Goal: Information Seeking & Learning: Find specific page/section

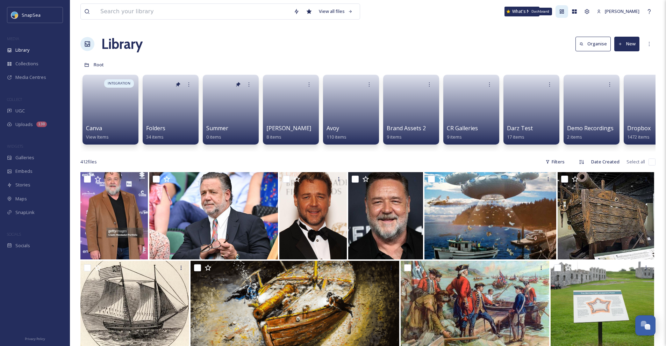
click at [475, 12] on div "Dashboard" at bounding box center [561, 11] width 13 height 13
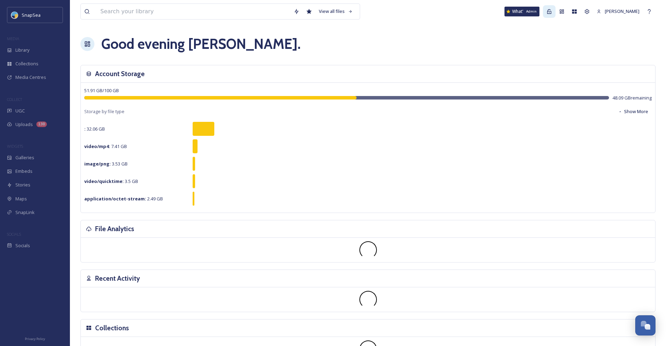
click at [475, 13] on icon at bounding box center [549, 11] width 4 height 5
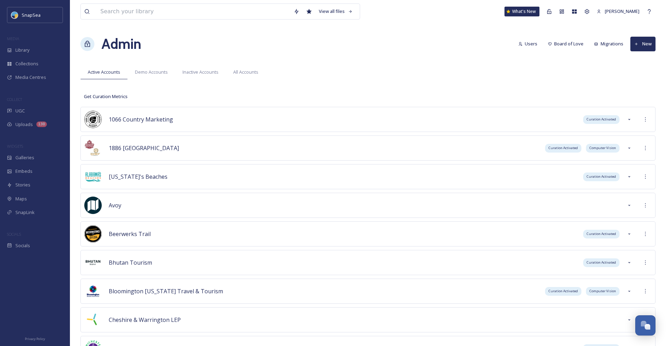
scroll to position [2354, 0]
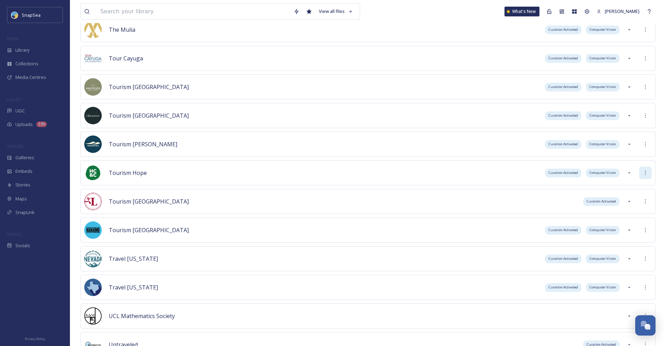
click at [475, 170] on div at bounding box center [645, 173] width 13 height 13
click at [475, 187] on div "Sign into Team" at bounding box center [620, 188] width 62 height 14
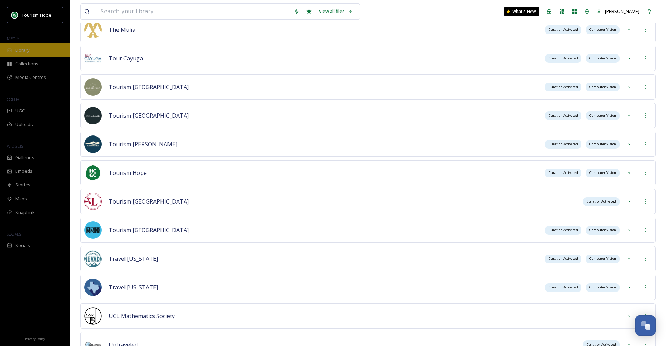
click at [20, 49] on span "Library" at bounding box center [22, 50] width 14 height 7
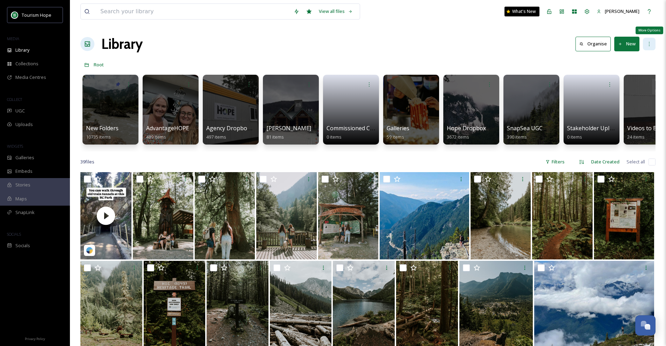
click at [475, 44] on icon at bounding box center [649, 44] width 1 height 4
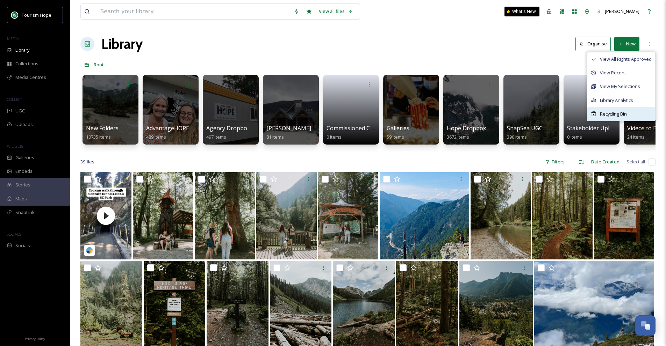
click at [475, 115] on div "Recycling Bin" at bounding box center [621, 114] width 68 height 14
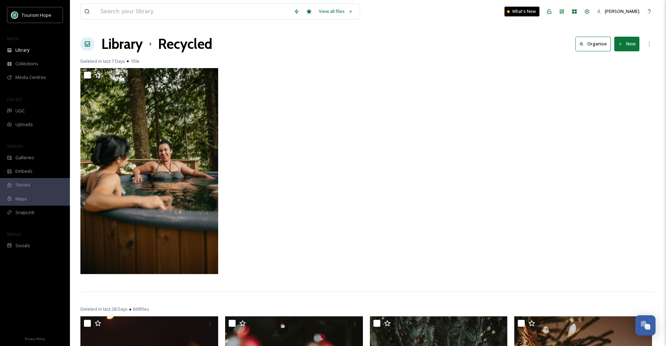
click at [138, 164] on img at bounding box center [149, 171] width 138 height 206
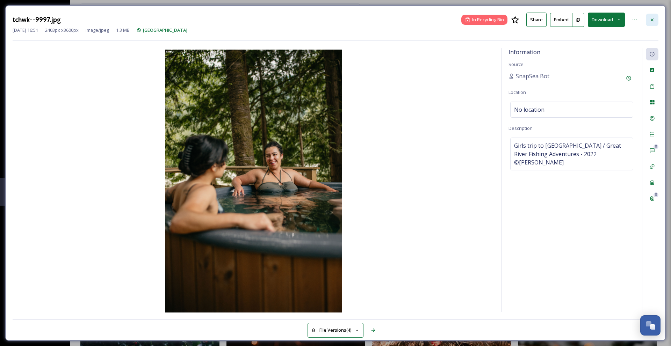
click at [475, 22] on icon at bounding box center [652, 20] width 6 height 6
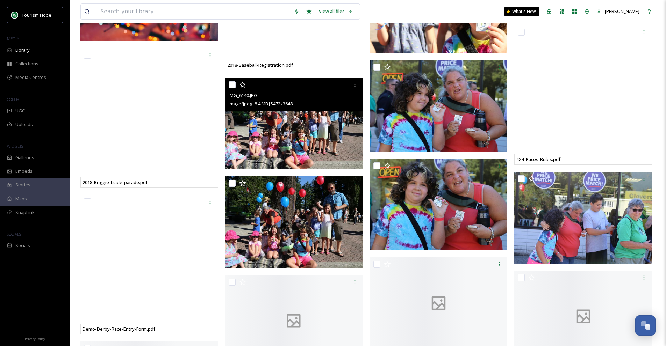
scroll to position [1368, 0]
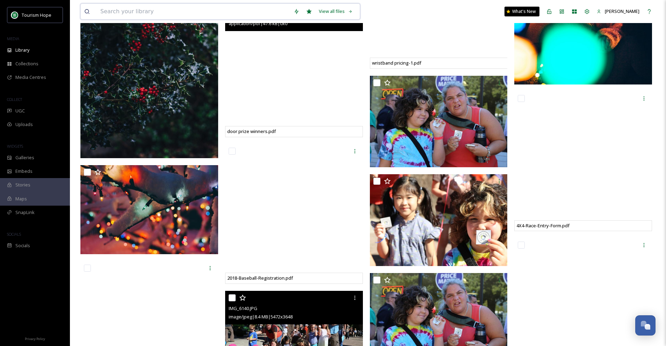
click at [180, 16] on input at bounding box center [193, 11] width 193 height 15
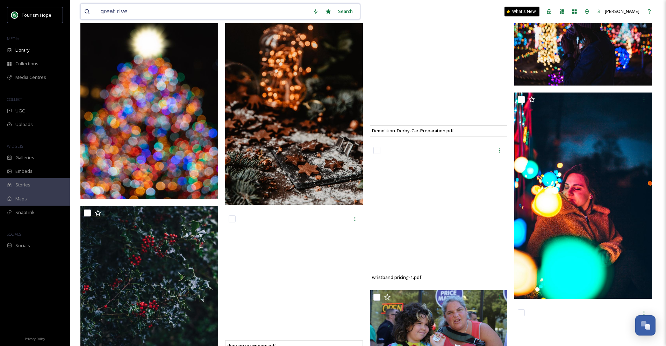
type input "great river"
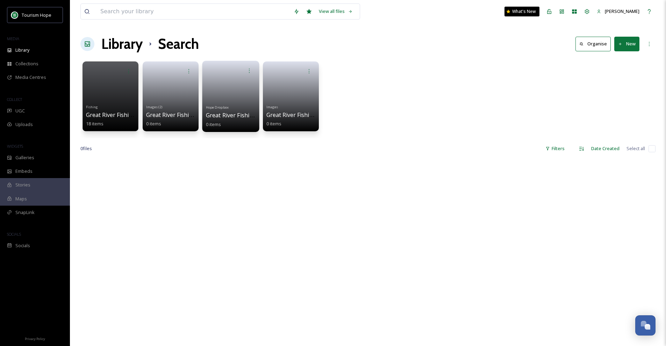
click at [230, 103] on div "Hope Dropbox Great River Fishing Shoot 0 items" at bounding box center [231, 115] width 50 height 26
click at [229, 113] on span "Great River Fishing Shoot" at bounding box center [240, 115] width 68 height 8
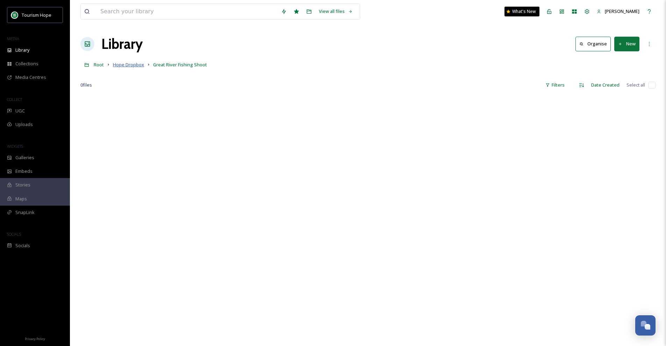
click at [123, 64] on span "Hope Dropbox" at bounding box center [128, 65] width 31 height 6
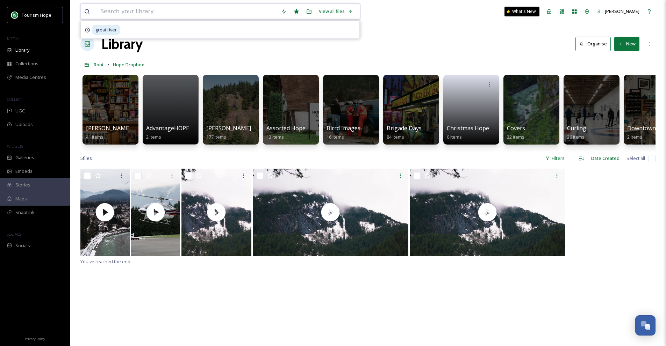
click at [144, 14] on input at bounding box center [187, 11] width 181 height 15
type input "great river fishing adventures"
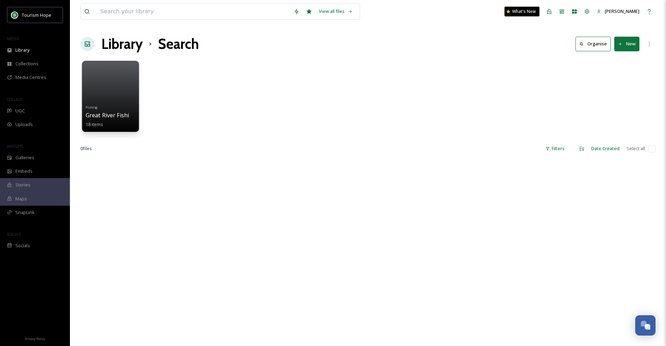
click at [130, 93] on div at bounding box center [110, 96] width 57 height 71
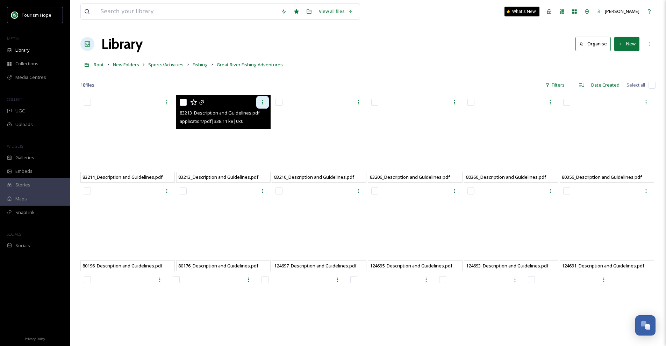
click at [261, 102] on icon at bounding box center [263, 103] width 6 height 6
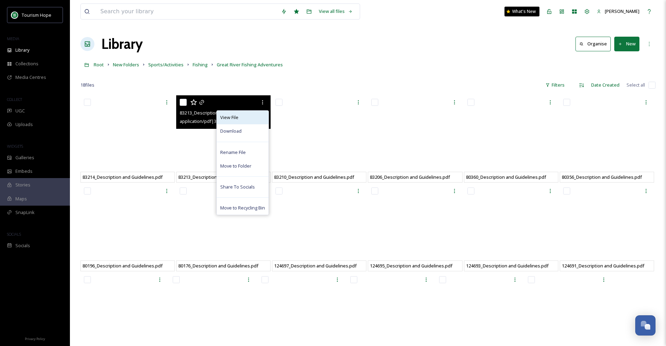
click at [255, 118] on div "View File" at bounding box center [243, 118] width 52 height 14
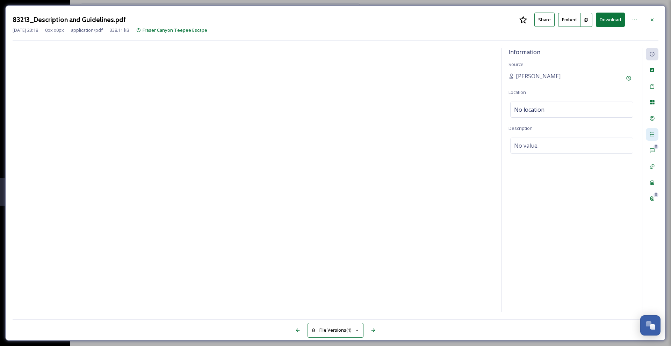
click at [475, 133] on div at bounding box center [652, 134] width 13 height 13
click at [475, 98] on div "File Usage" at bounding box center [652, 102] width 13 height 13
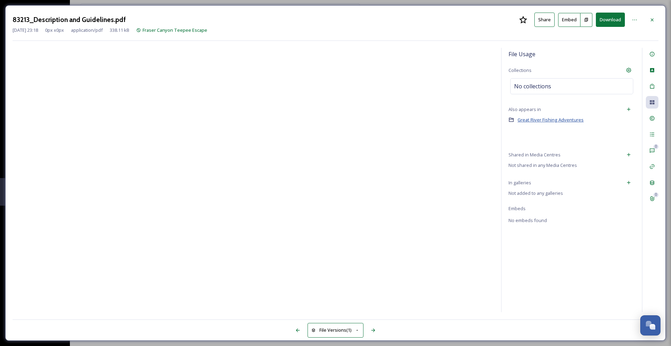
click at [475, 120] on span "Great River Fishing Adventures" at bounding box center [551, 120] width 66 height 6
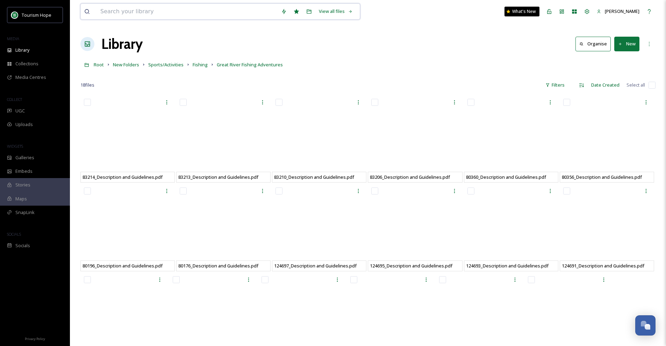
click at [154, 9] on input at bounding box center [187, 11] width 181 height 15
paste input "Fraser canyon teepee escape"
type input "Fraser canyon teepee escape"
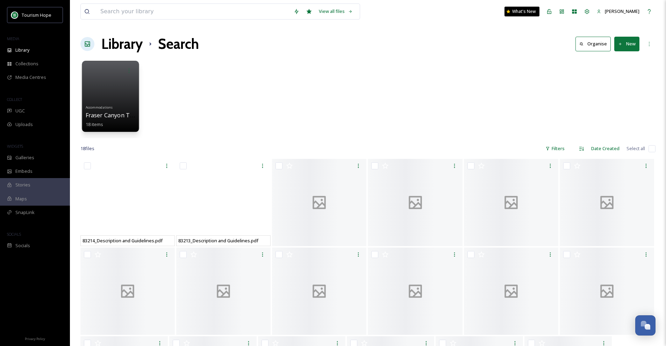
click at [124, 102] on div at bounding box center [110, 96] width 57 height 71
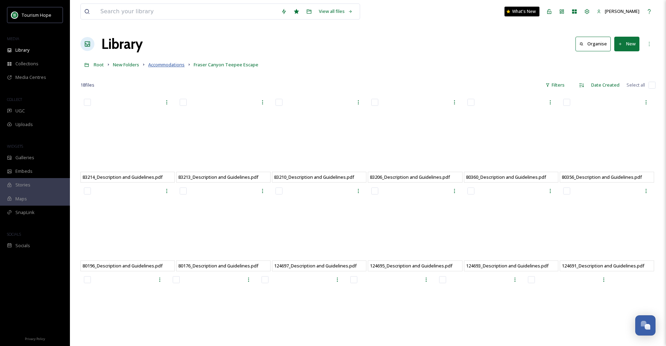
click at [172, 64] on span "Accommodations" at bounding box center [166, 65] width 36 height 6
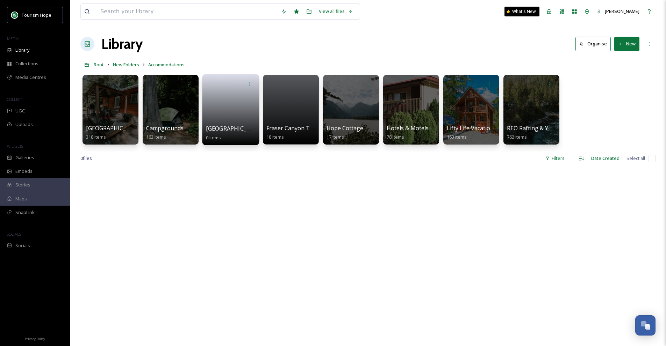
click at [235, 115] on link at bounding box center [231, 108] width 50 height 34
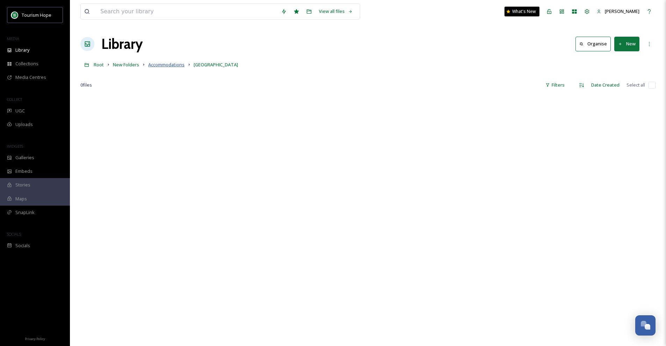
click at [177, 64] on span "Accommodations" at bounding box center [166, 65] width 36 height 6
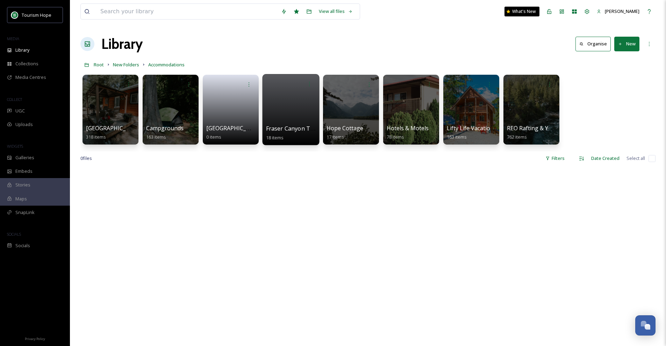
click at [303, 122] on div at bounding box center [290, 109] width 57 height 71
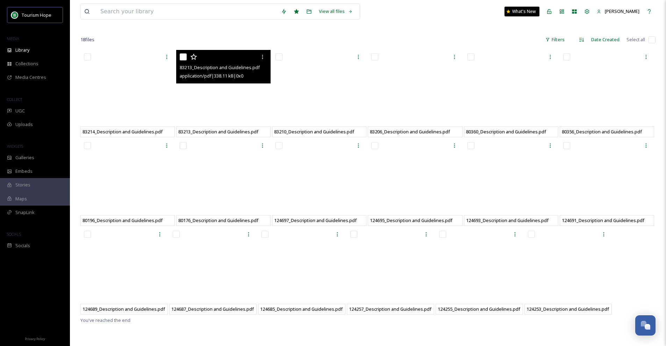
scroll to position [95, 0]
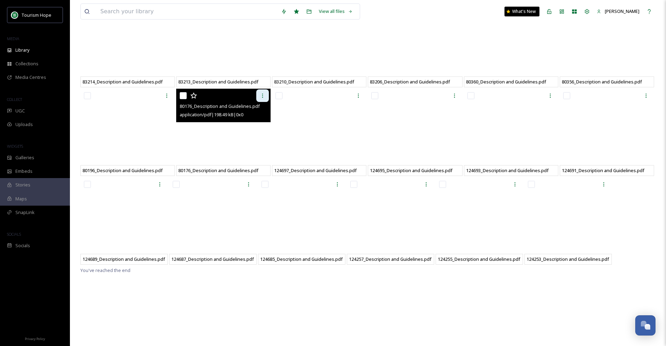
click at [257, 98] on div at bounding box center [262, 95] width 13 height 13
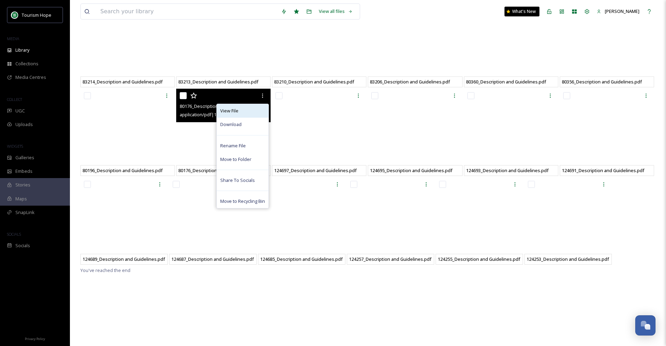
click at [254, 111] on div "View File" at bounding box center [243, 111] width 52 height 14
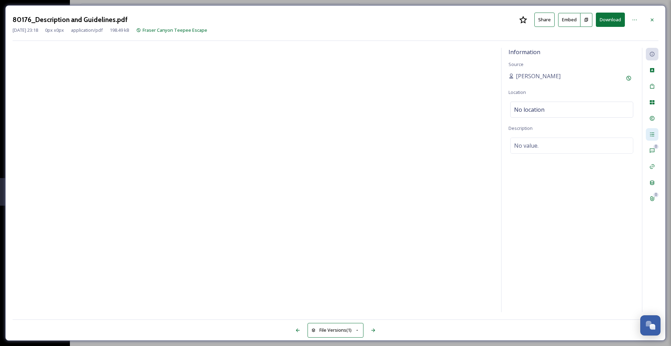
click at [475, 132] on icon at bounding box center [652, 135] width 6 height 6
click at [475, 17] on icon at bounding box center [652, 20] width 6 height 6
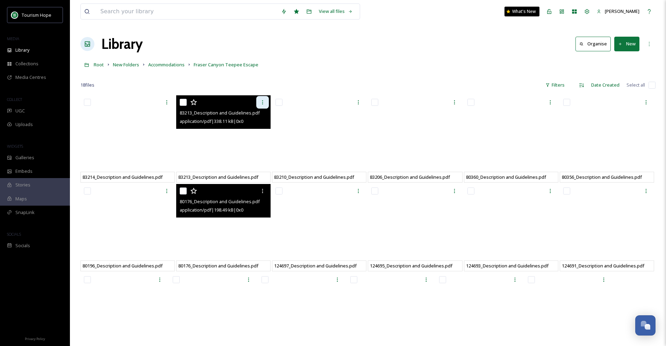
click at [260, 100] on icon at bounding box center [263, 103] width 6 height 6
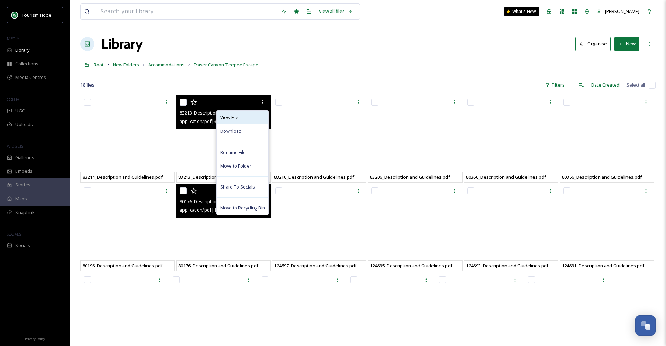
click at [254, 118] on div "View File" at bounding box center [243, 118] width 52 height 14
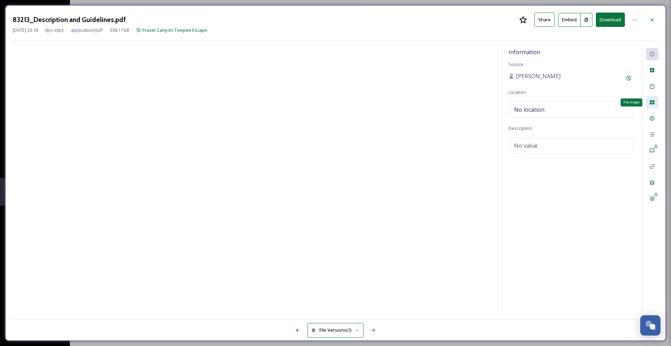
click at [475, 100] on icon at bounding box center [652, 103] width 6 height 6
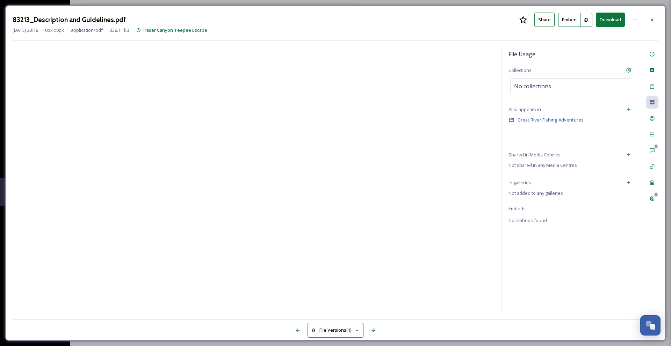
click at [475, 117] on span "Great River Fishing Adventures" at bounding box center [551, 120] width 66 height 6
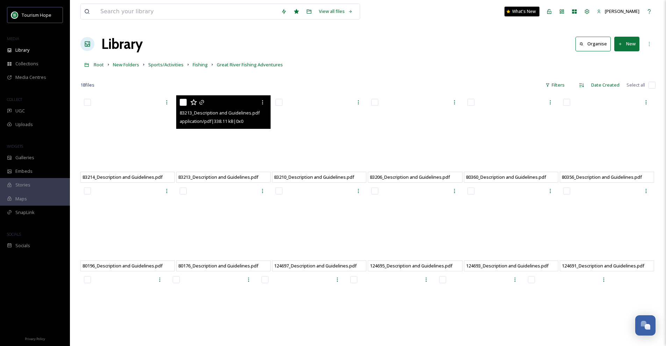
scroll to position [95, 0]
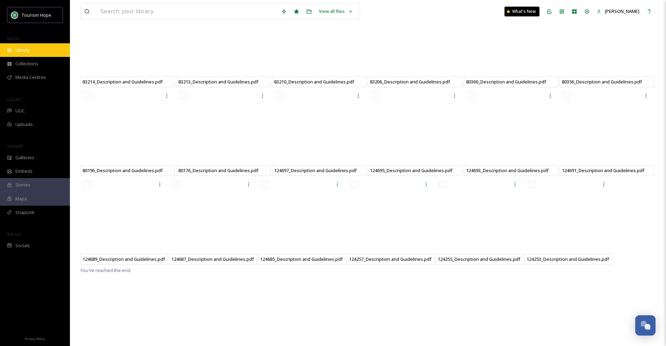
click at [53, 53] on div "Library" at bounding box center [35, 50] width 70 height 14
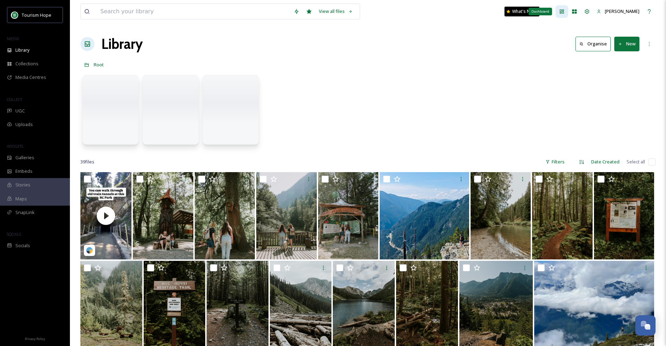
click at [475, 8] on div "Dashboard" at bounding box center [561, 11] width 13 height 13
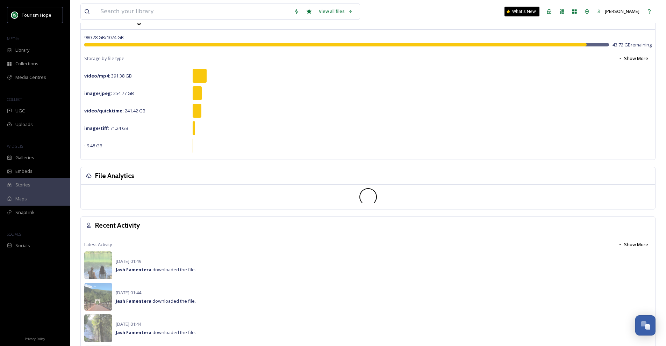
scroll to position [193, 0]
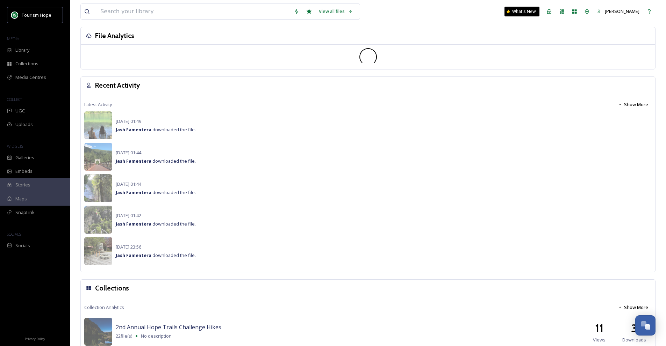
click at [475, 103] on button "Show More" at bounding box center [632, 105] width 37 height 14
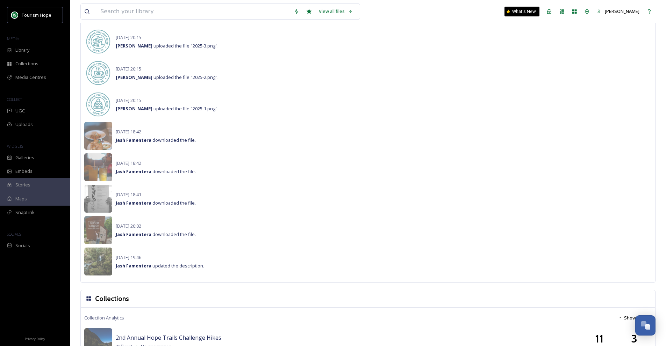
scroll to position [752, 0]
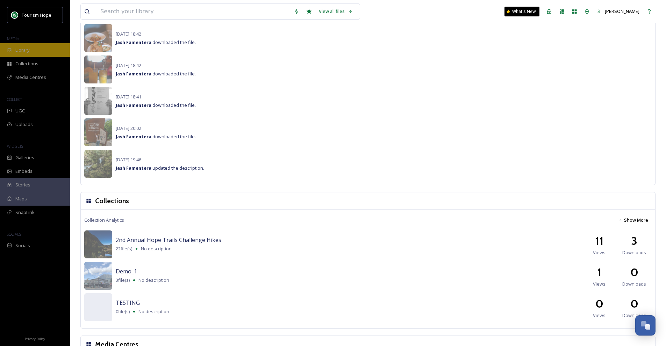
click at [30, 47] on div "Library" at bounding box center [35, 50] width 70 height 14
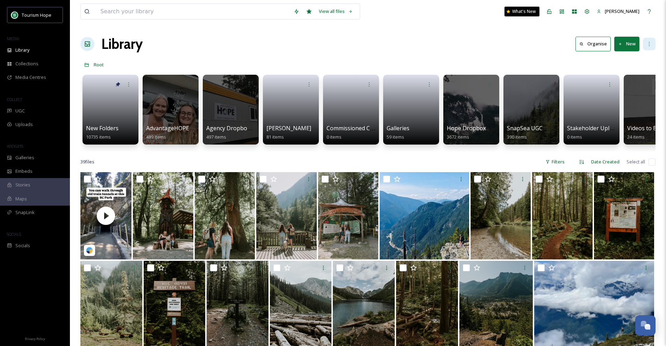
click at [475, 45] on icon at bounding box center [649, 44] width 6 height 6
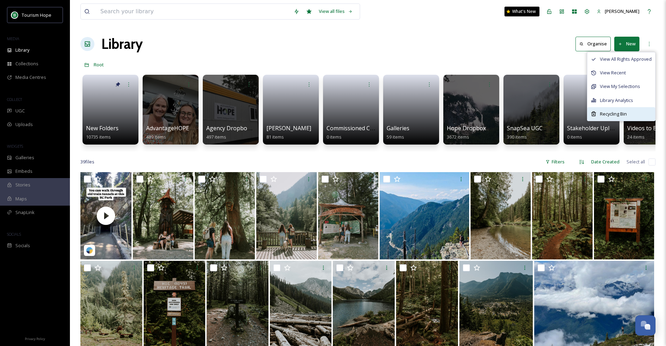
click at [475, 111] on span "Recycling Bin" at bounding box center [613, 114] width 27 height 7
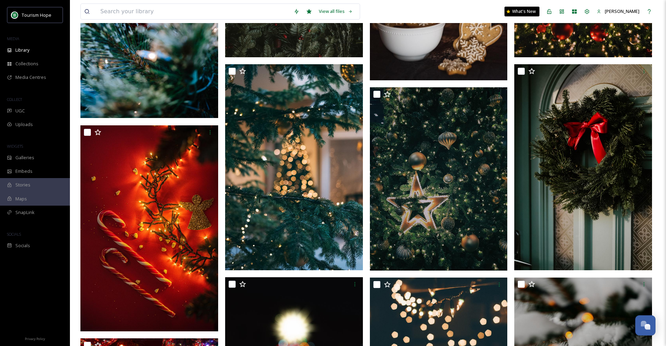
scroll to position [454, 0]
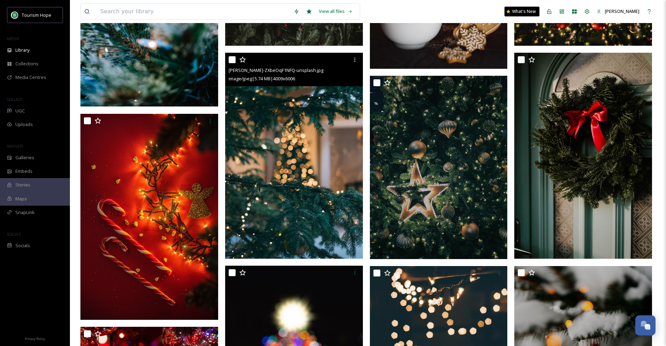
click at [270, 129] on img at bounding box center [294, 156] width 138 height 206
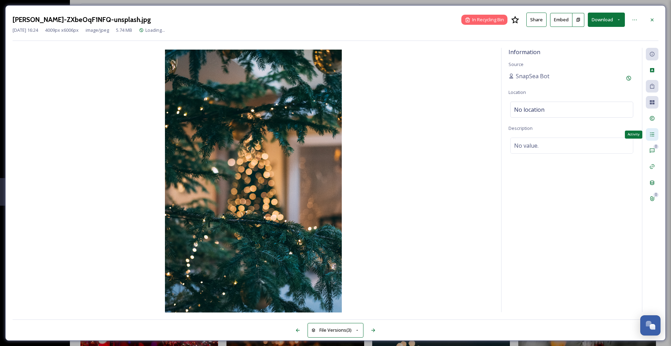
click at [475, 133] on icon at bounding box center [652, 135] width 6 height 6
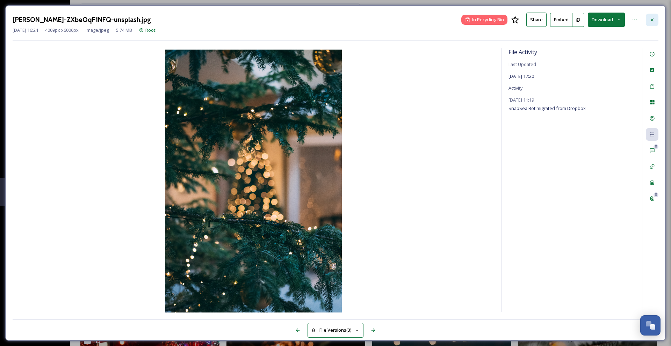
click at [475, 23] on div at bounding box center [652, 20] width 13 height 13
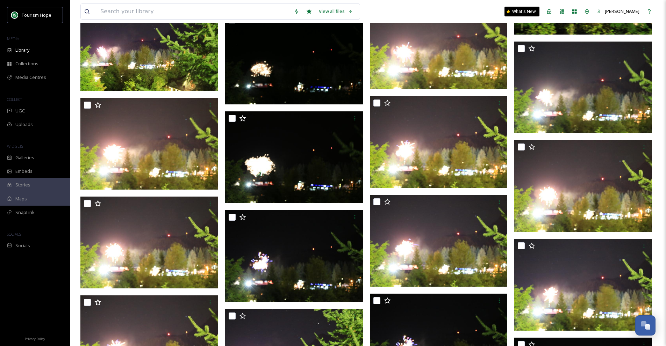
scroll to position [3355, 0]
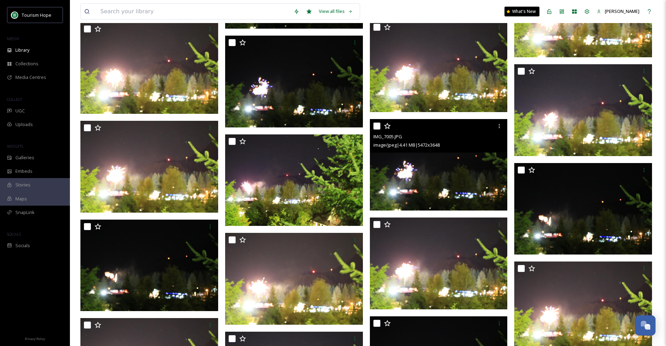
click at [468, 161] on img at bounding box center [439, 165] width 138 height 92
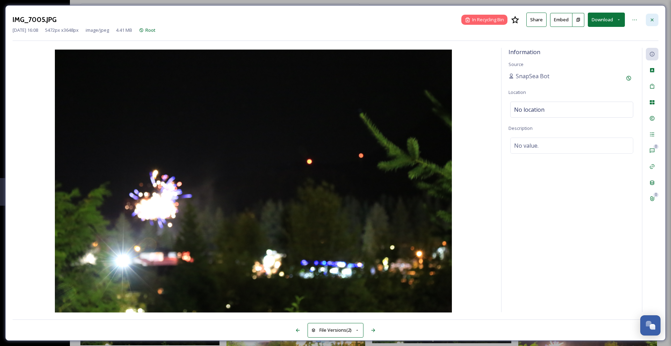
click at [475, 21] on icon at bounding box center [652, 20] width 6 height 6
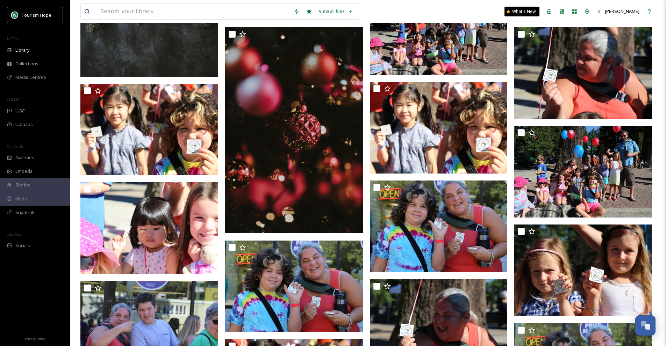
scroll to position [28774, 0]
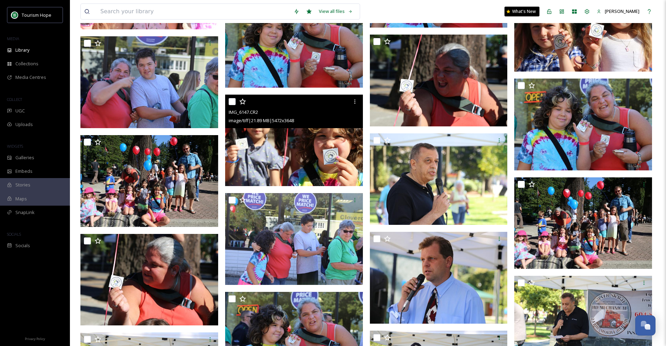
click at [307, 159] on img at bounding box center [294, 140] width 138 height 92
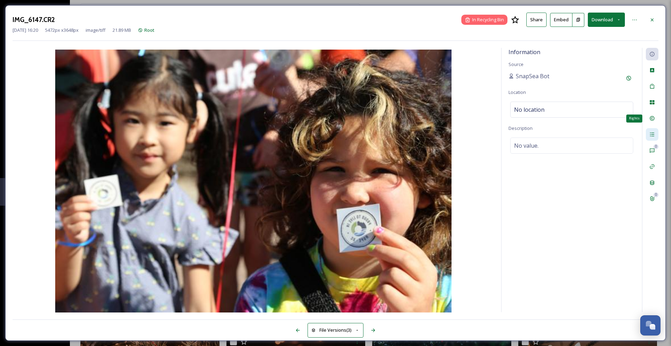
click at [475, 133] on div at bounding box center [652, 134] width 13 height 13
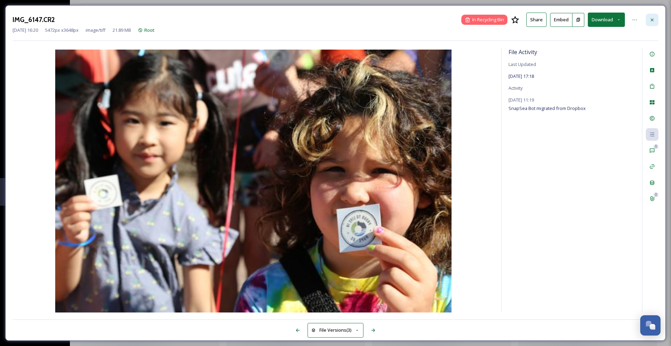
click at [475, 21] on icon at bounding box center [652, 20] width 6 height 6
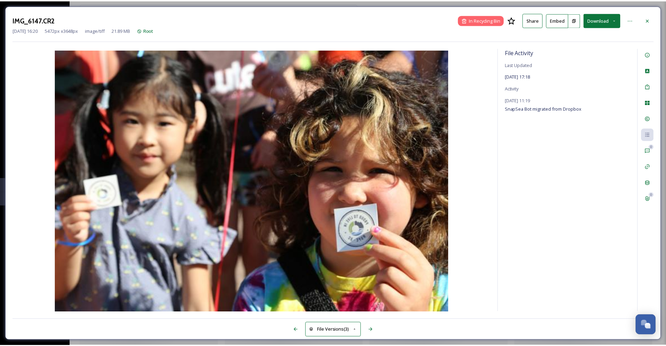
scroll to position [30514, 0]
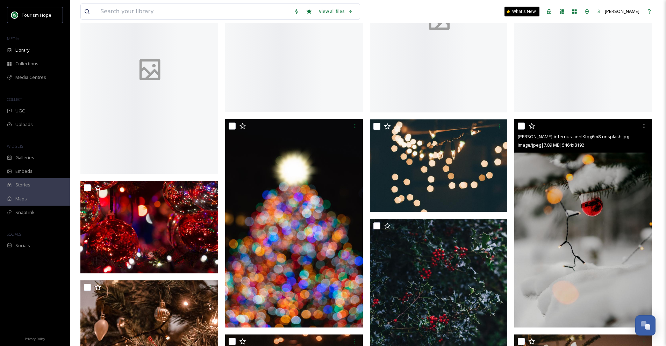
drag, startPoint x: 530, startPoint y: 36, endPoint x: 534, endPoint y: 161, distance: 124.8
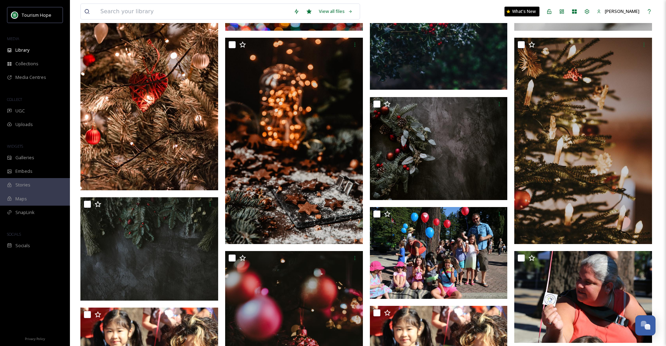
scroll to position [36495, 0]
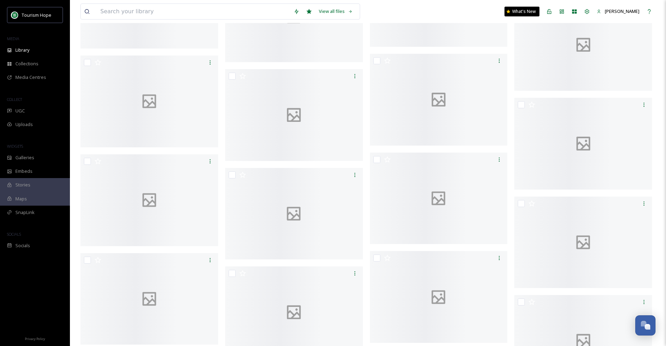
drag, startPoint x: 505, startPoint y: 74, endPoint x: 507, endPoint y: 197, distance: 123.0
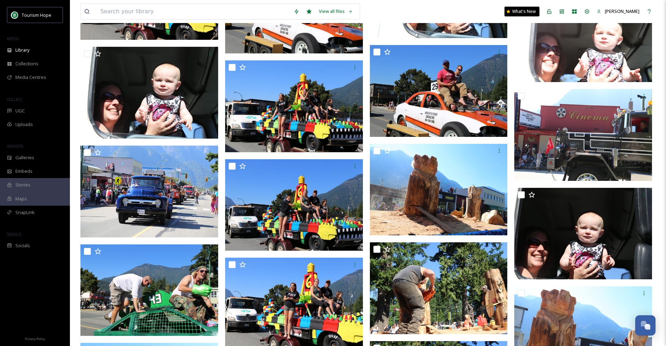
scroll to position [55651, 0]
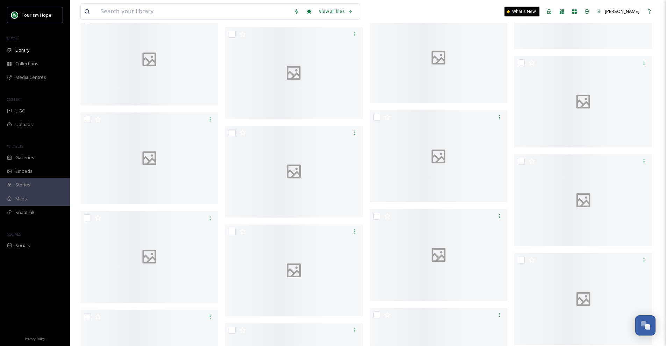
drag, startPoint x: 425, startPoint y: 142, endPoint x: 433, endPoint y: 282, distance: 140.7
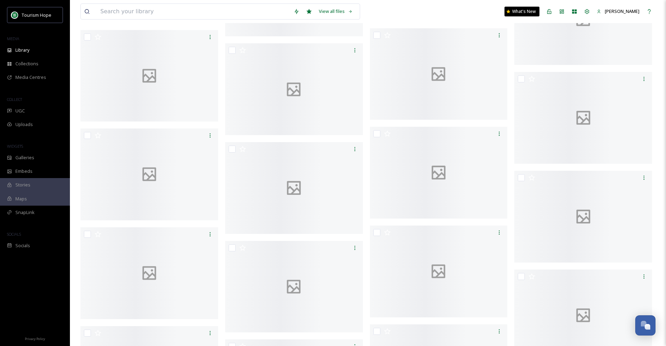
scroll to position [61660, 0]
